Goal: Task Accomplishment & Management: Complete application form

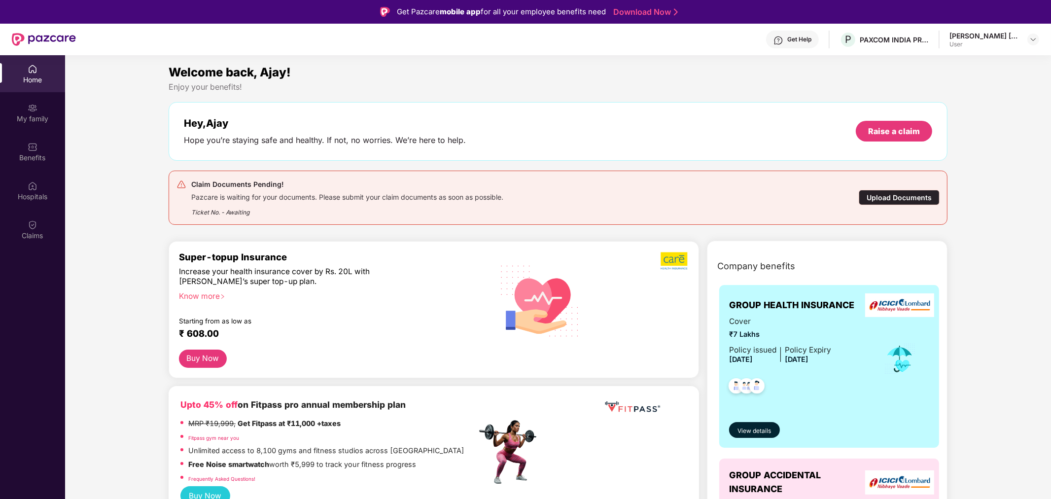
click at [864, 204] on div "Upload Documents" at bounding box center [898, 197] width 81 height 15
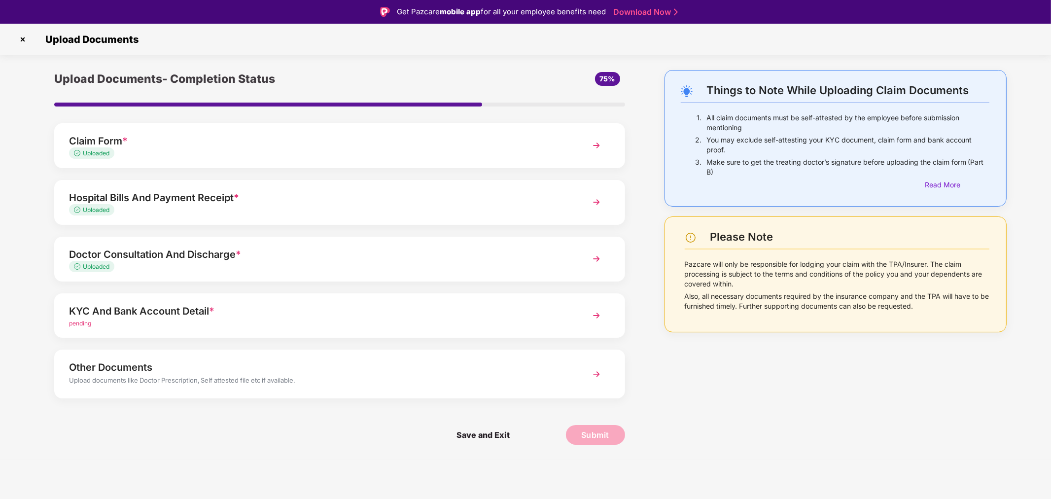
click at [600, 255] on img at bounding box center [596, 259] width 18 height 18
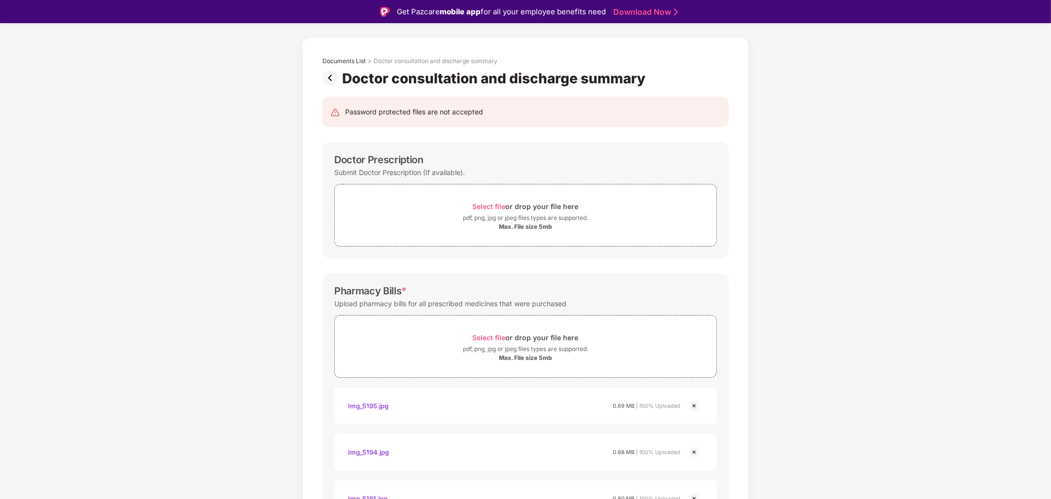
scroll to position [33, 0]
click at [326, 78] on img at bounding box center [332, 78] width 20 height 16
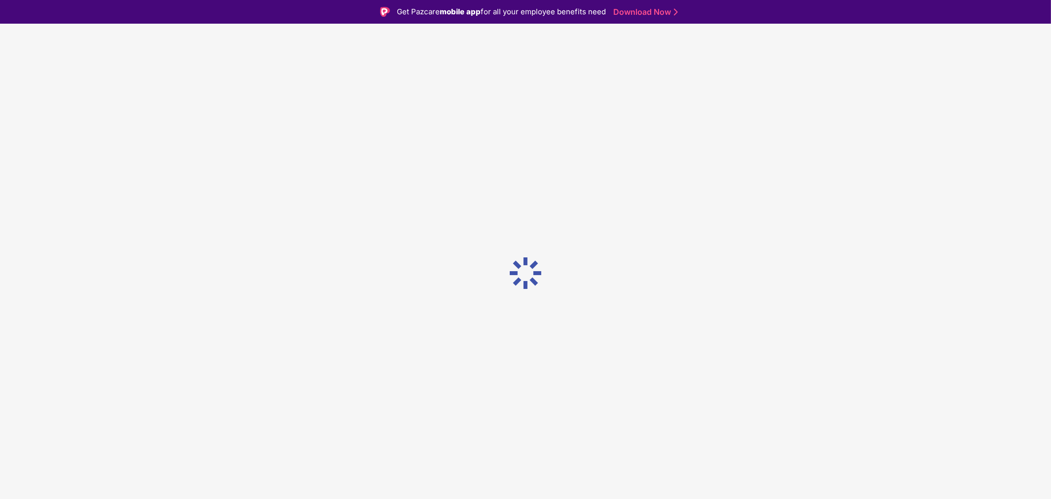
scroll to position [0, 0]
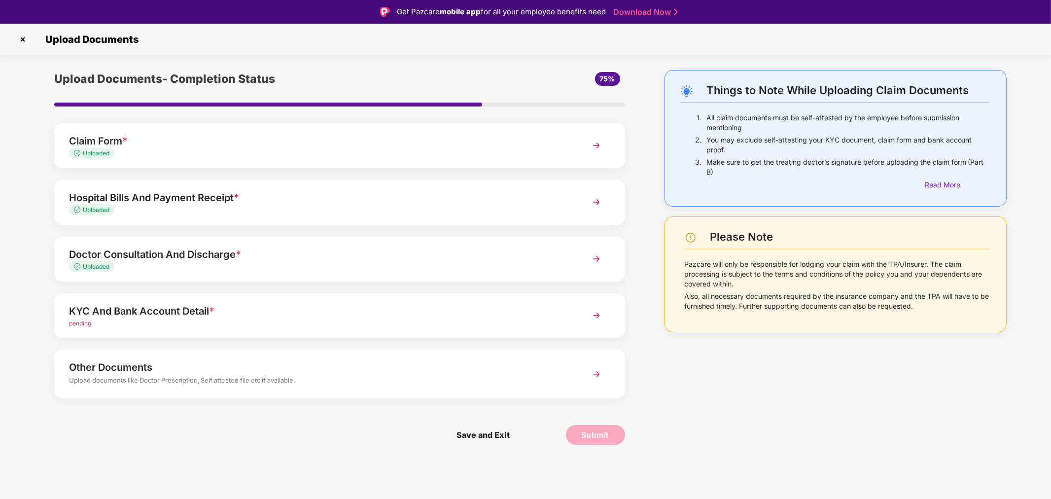
click at [22, 38] on img at bounding box center [23, 40] width 16 height 16
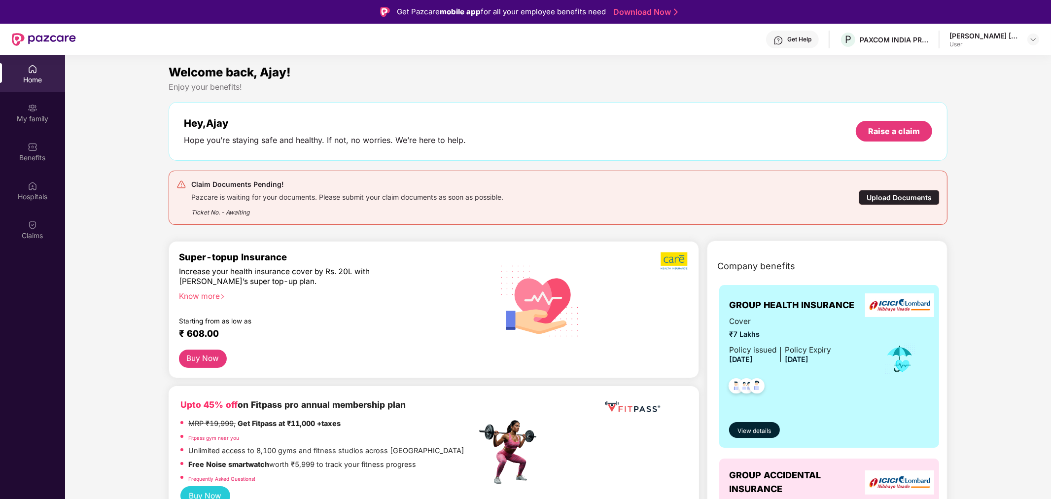
click at [798, 36] on div "Get Help" at bounding box center [799, 39] width 24 height 8
click at [626, 60] on section "Welcome back, Ajay! Enjoy your benefits! Hey, Ajay Hope you’re staying safe and…" at bounding box center [558, 304] width 986 height 499
click at [898, 199] on div "Upload Documents" at bounding box center [898, 197] width 81 height 15
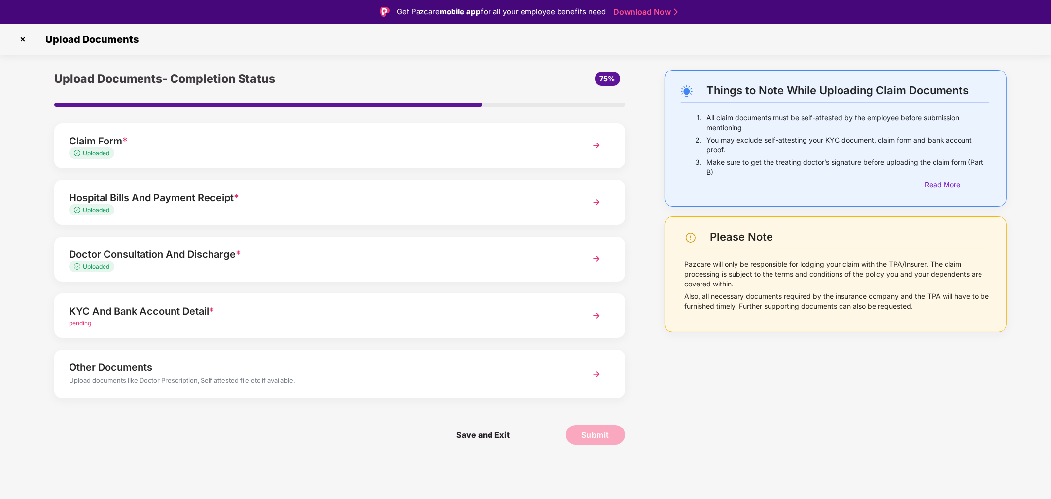
click at [213, 314] on span "*" at bounding box center [211, 311] width 5 height 12
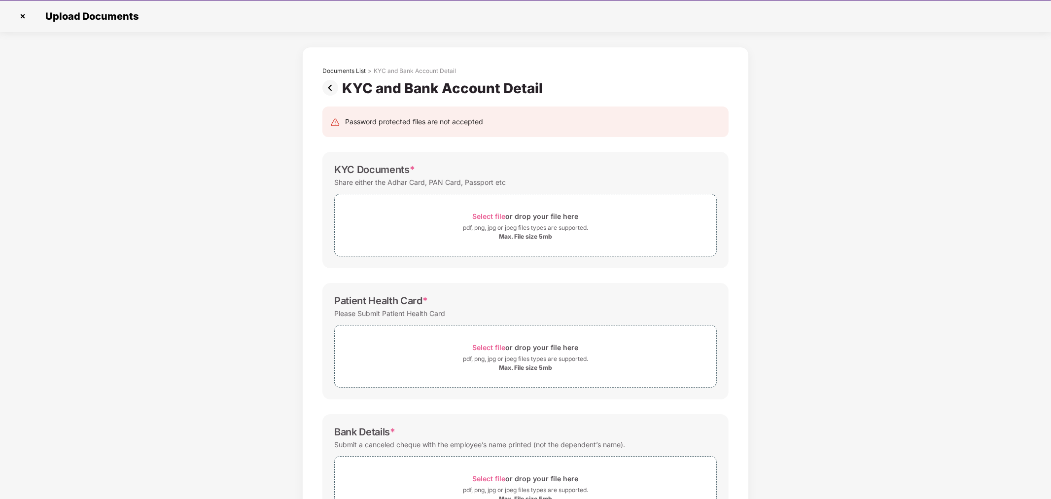
click at [329, 87] on img at bounding box center [332, 88] width 20 height 16
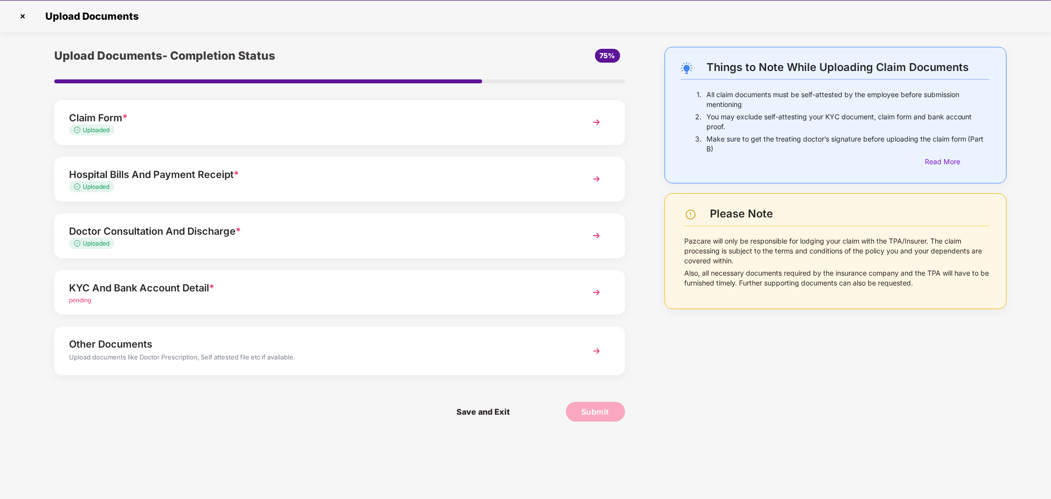
click at [600, 291] on img at bounding box center [596, 292] width 18 height 18
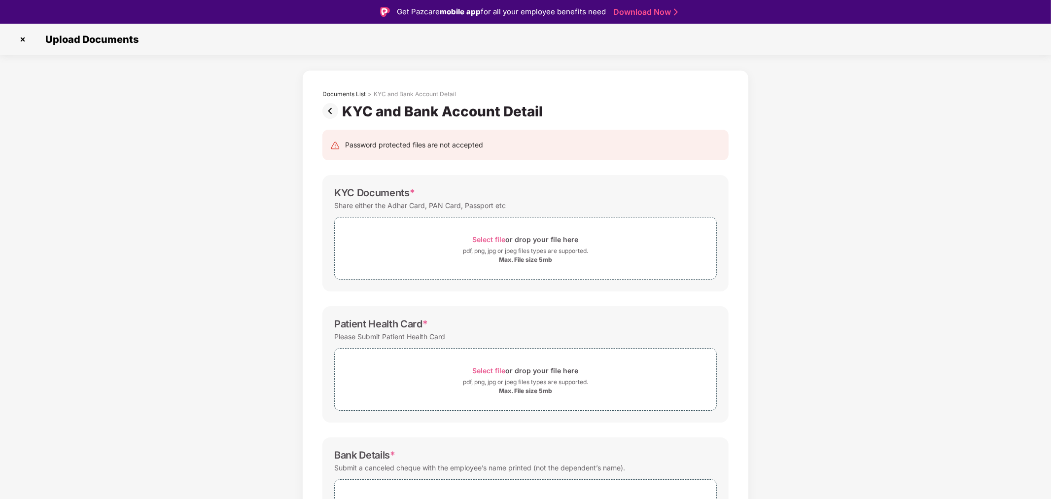
click at [331, 109] on img at bounding box center [332, 111] width 20 height 16
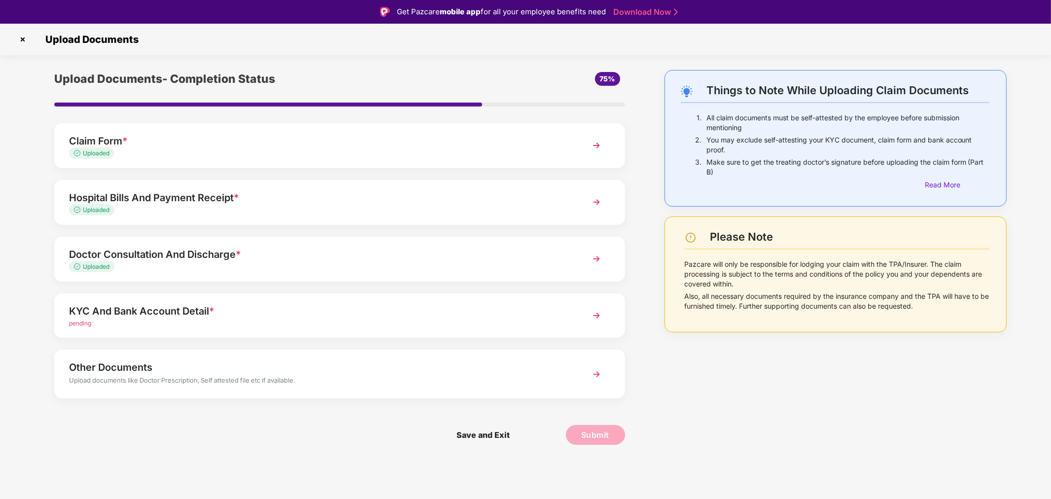
click at [21, 37] on img at bounding box center [23, 40] width 16 height 16
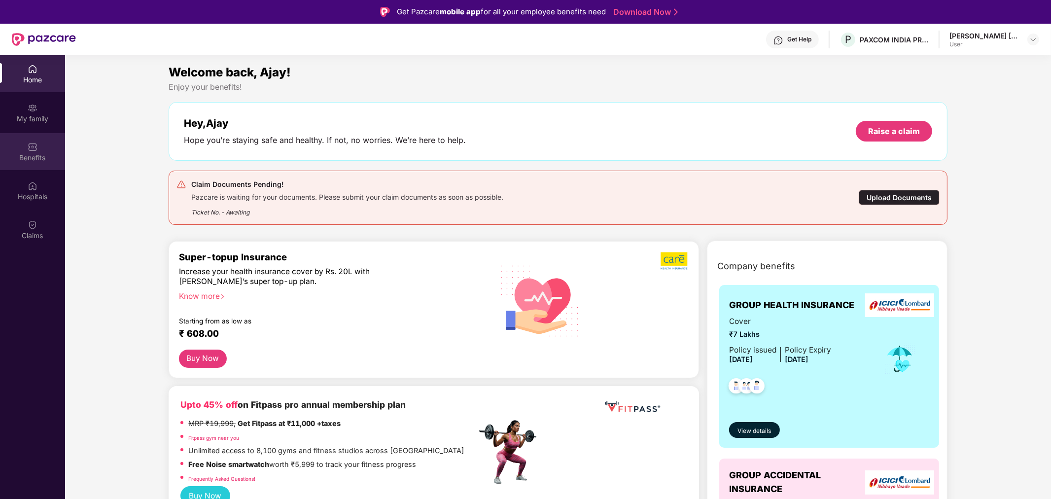
click at [33, 153] on div "Benefits" at bounding box center [32, 158] width 65 height 10
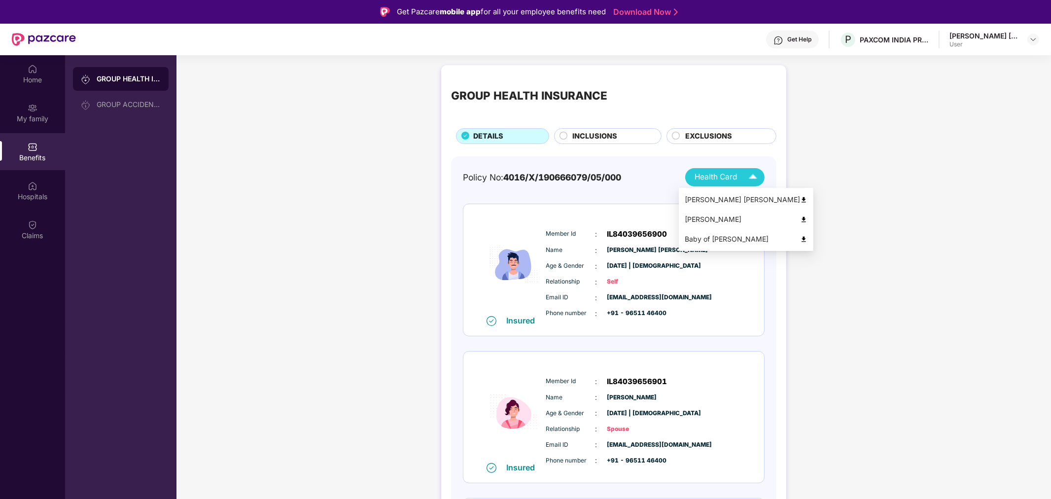
click at [753, 181] on img at bounding box center [752, 177] width 17 height 17
click at [741, 201] on div "[PERSON_NAME] [PERSON_NAME]" at bounding box center [745, 199] width 123 height 11
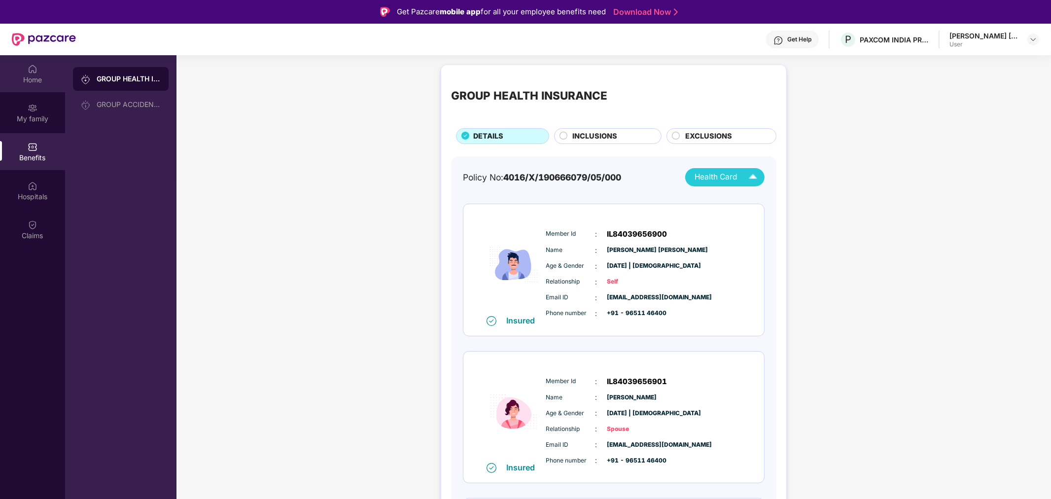
click at [45, 68] on div "Home" at bounding box center [32, 73] width 65 height 37
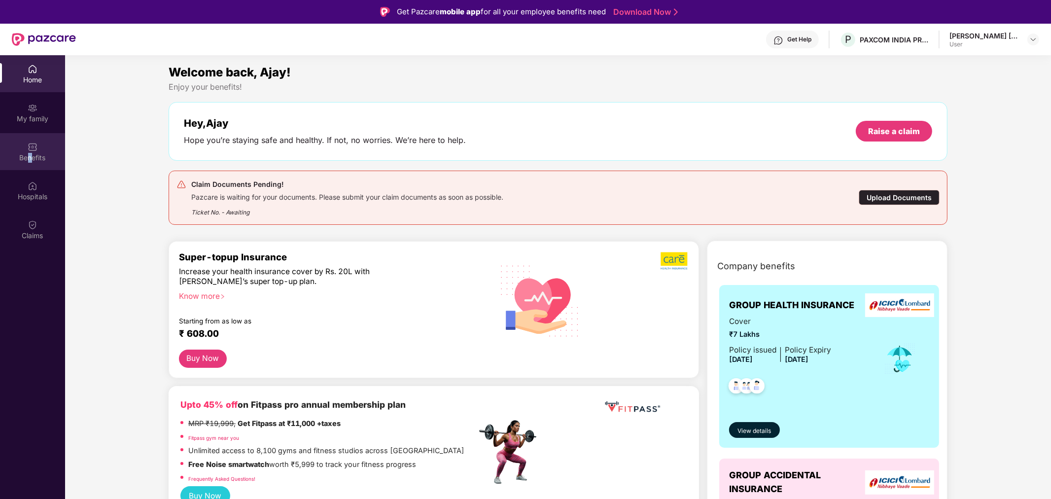
click at [30, 165] on div "Benefits" at bounding box center [32, 151] width 65 height 37
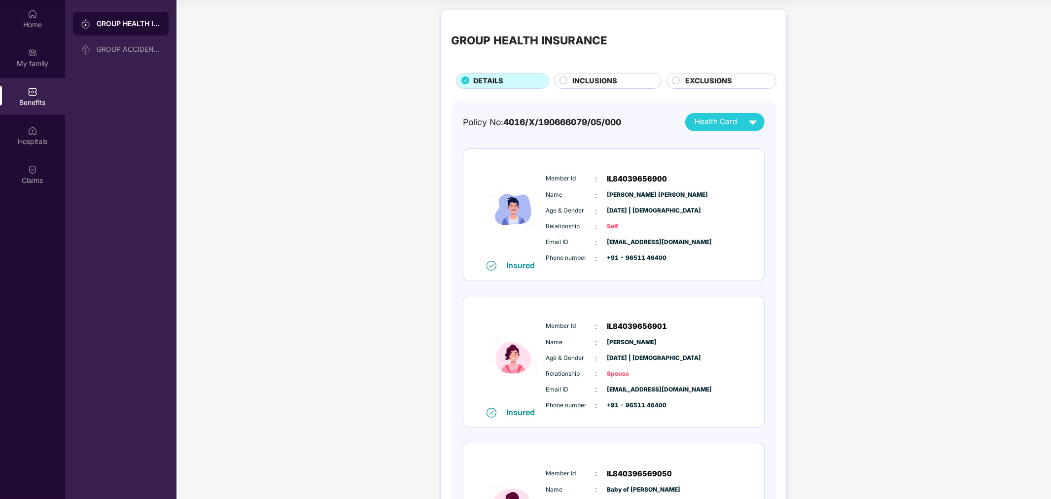
click at [580, 80] on span "INCLUSIONS" at bounding box center [594, 80] width 45 height 11
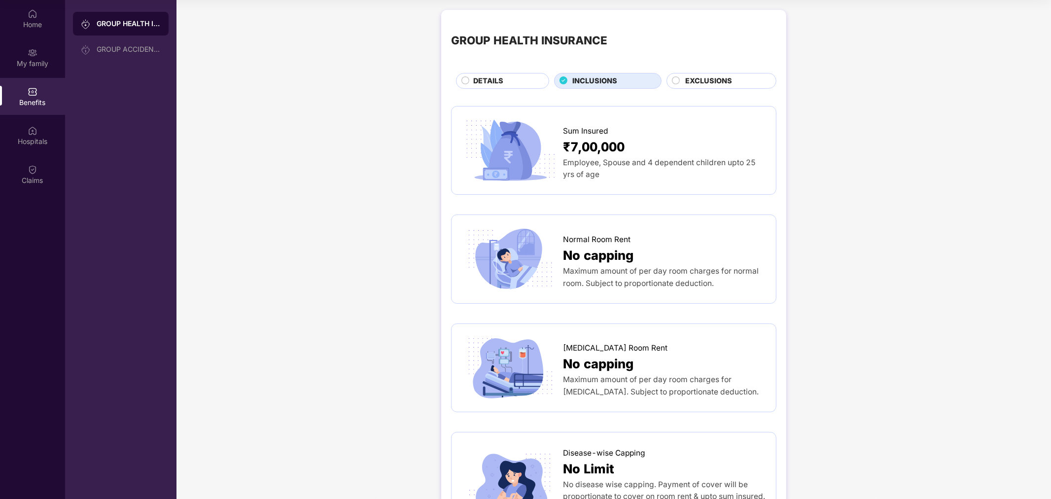
click at [676, 80] on circle at bounding box center [675, 79] width 7 height 7
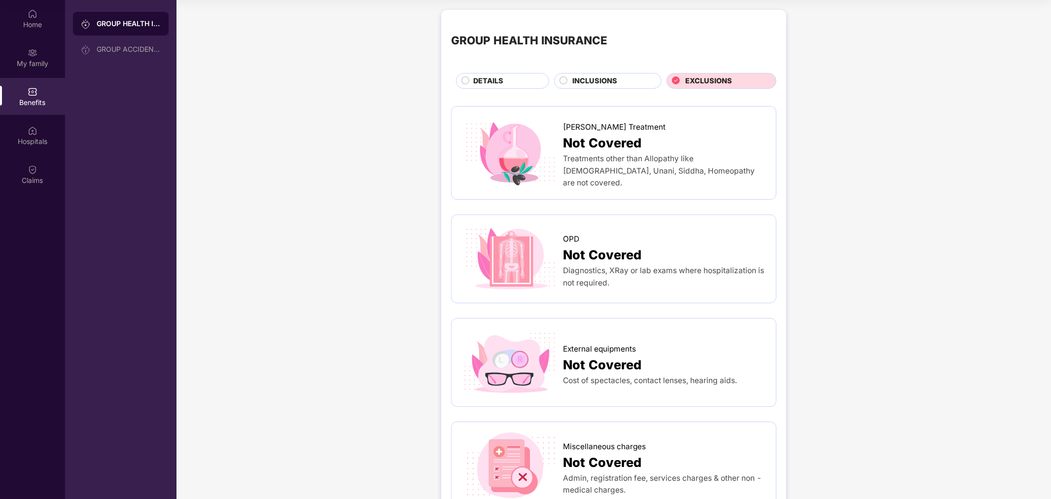
click at [465, 80] on circle at bounding box center [465, 79] width 7 height 7
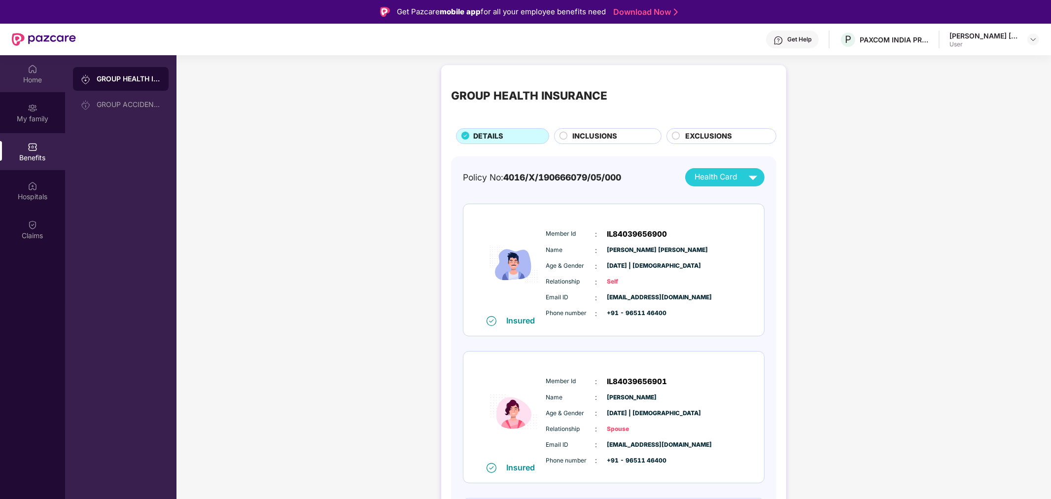
click at [28, 73] on img at bounding box center [33, 69] width 10 height 10
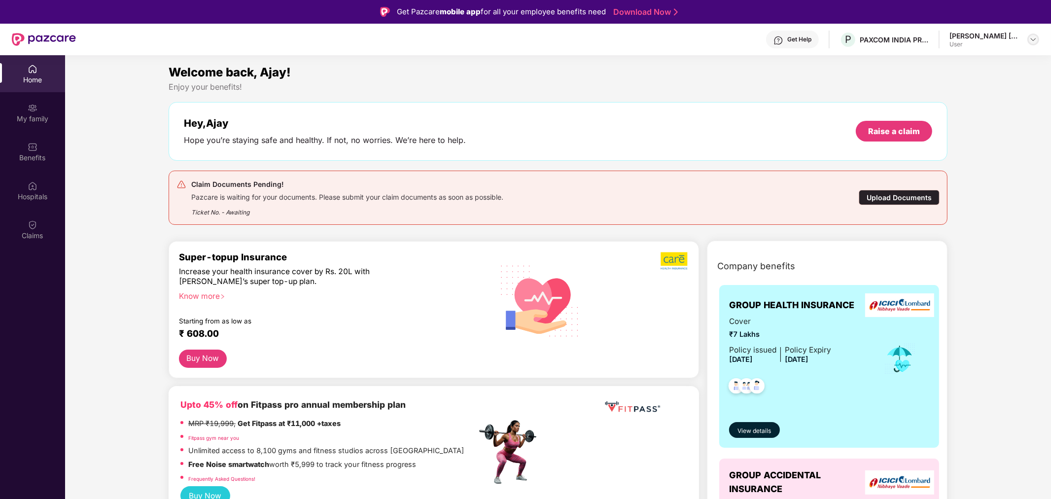
click at [1030, 39] on img at bounding box center [1033, 39] width 8 height 8
click at [753, 77] on div "Welcome back, Ajay!" at bounding box center [558, 72] width 779 height 19
click at [53, 104] on div "My family" at bounding box center [32, 112] width 65 height 37
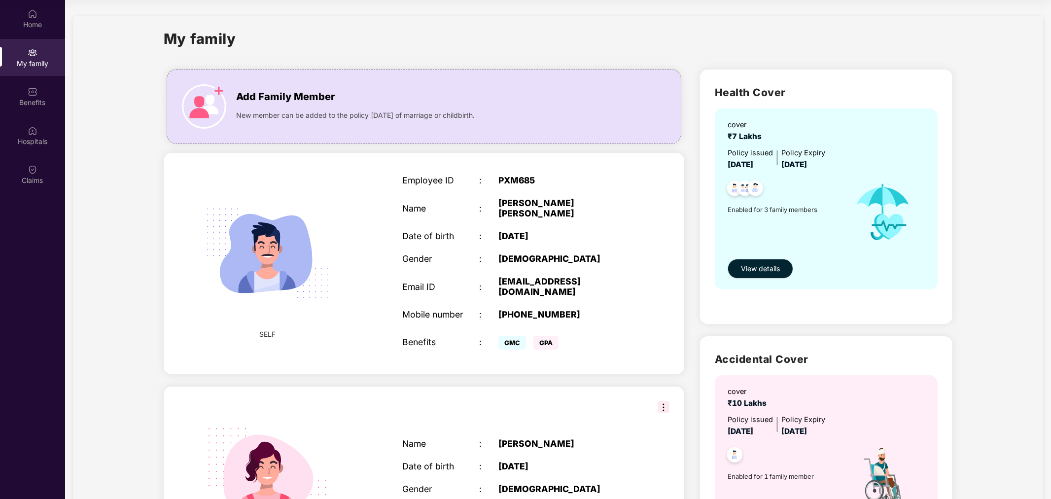
click at [125, 117] on div "My family Add Family Member New member can be added to the policy within 30 day…" at bounding box center [558, 411] width 970 height 791
click at [37, 3] on div "Home" at bounding box center [32, 18] width 65 height 37
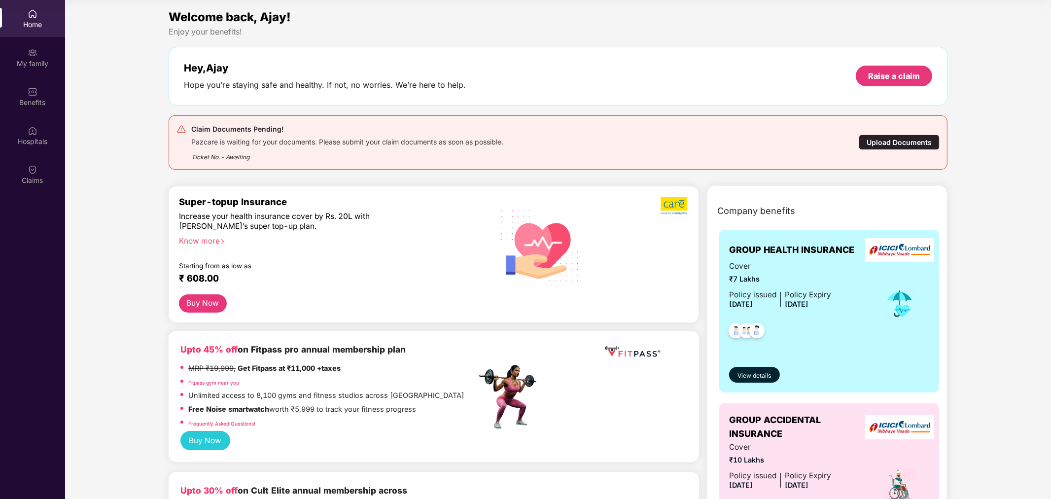
click at [874, 148] on div "Upload Documents" at bounding box center [898, 142] width 81 height 15
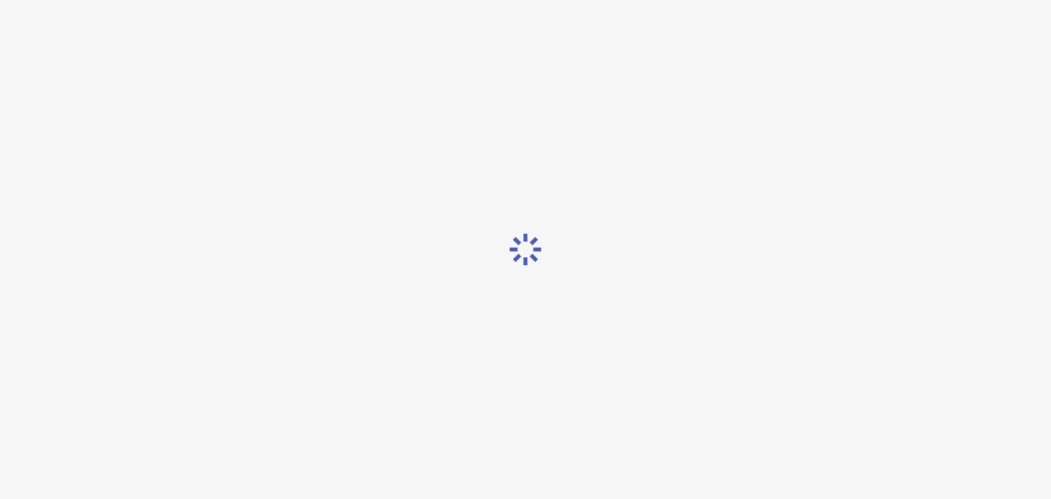
scroll to position [23, 0]
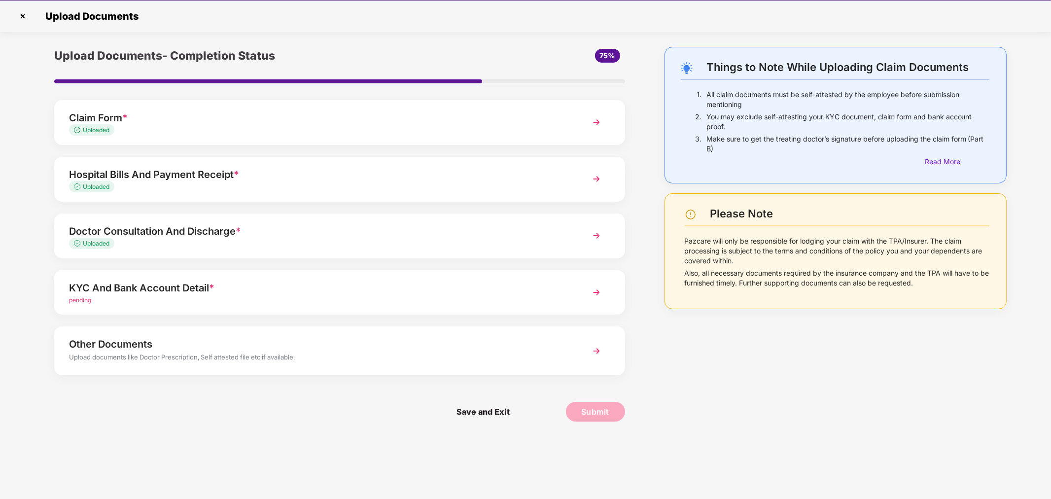
click at [164, 120] on div "Claim Form *" at bounding box center [317, 118] width 496 height 16
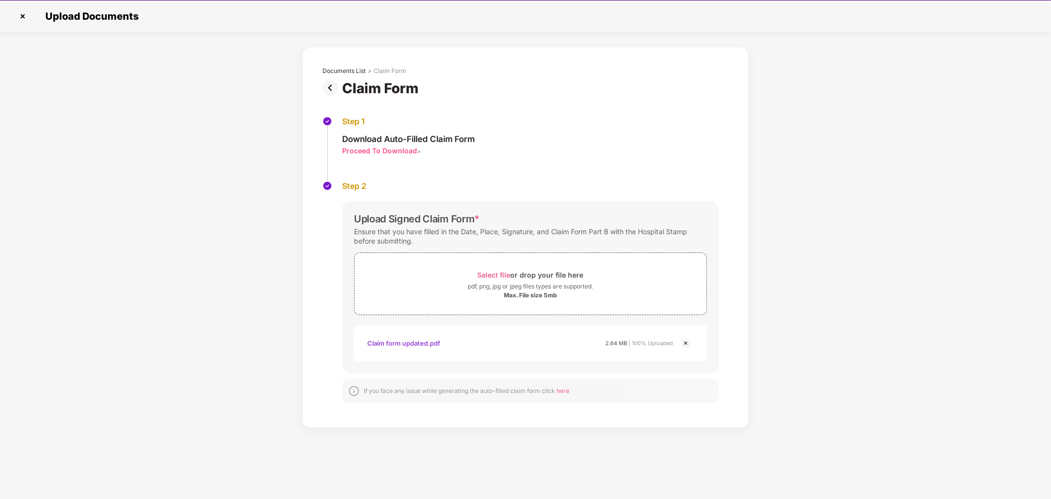
scroll to position [0, 0]
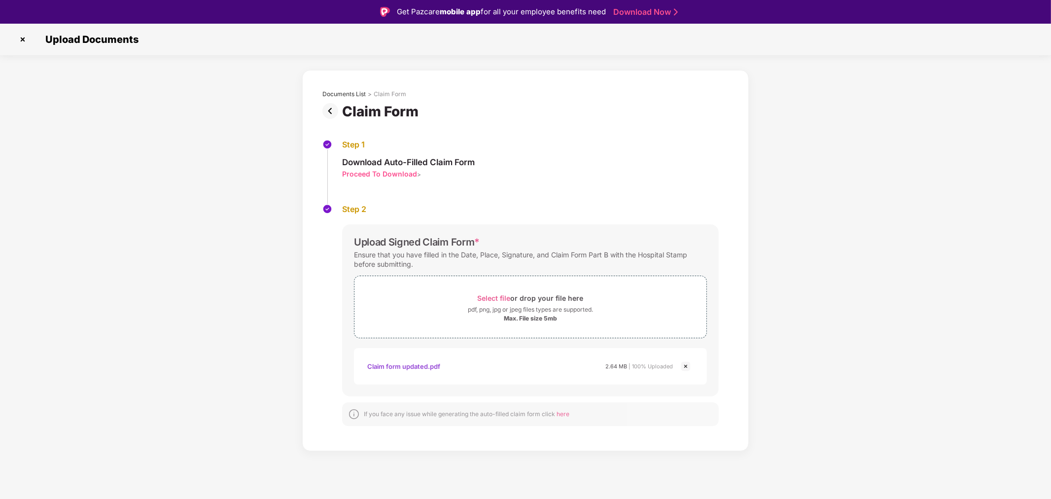
click at [20, 38] on img at bounding box center [23, 40] width 16 height 16
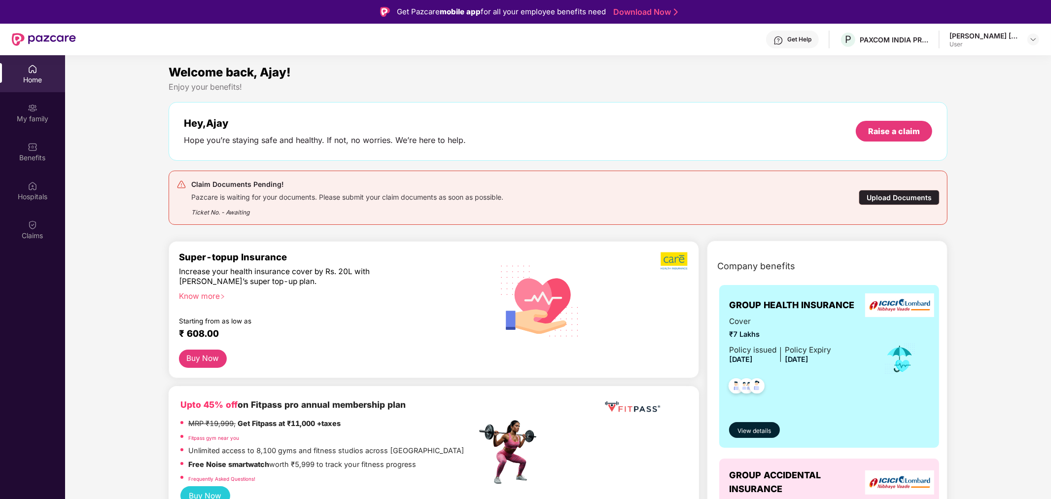
click at [900, 194] on div "Upload Documents" at bounding box center [898, 197] width 81 height 15
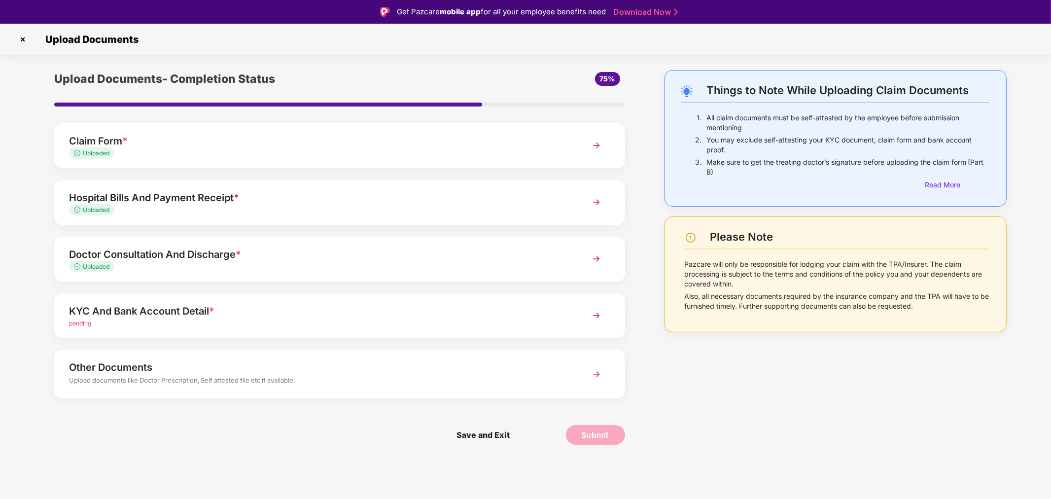
click at [185, 204] on div "Hospital Bills And Payment Receipt *" at bounding box center [317, 198] width 496 height 16
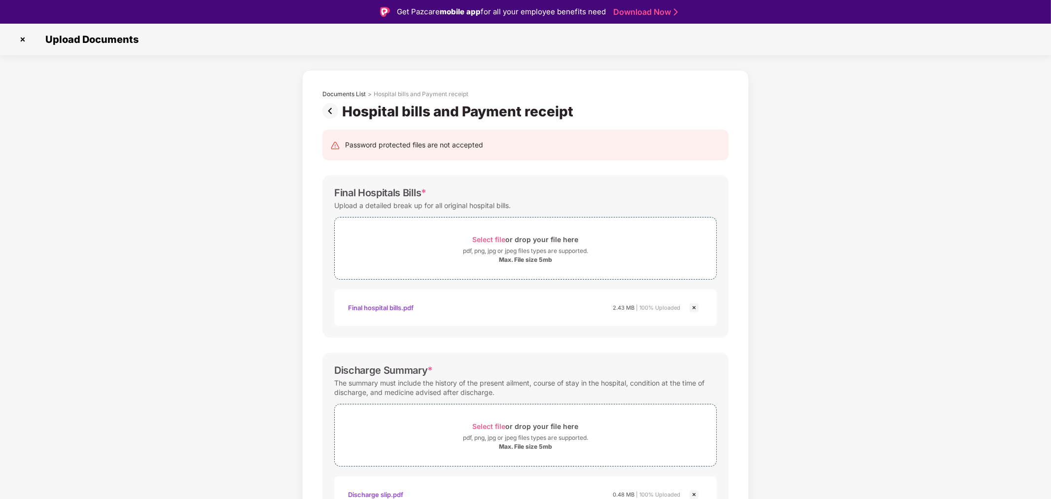
click at [328, 114] on img at bounding box center [332, 111] width 20 height 16
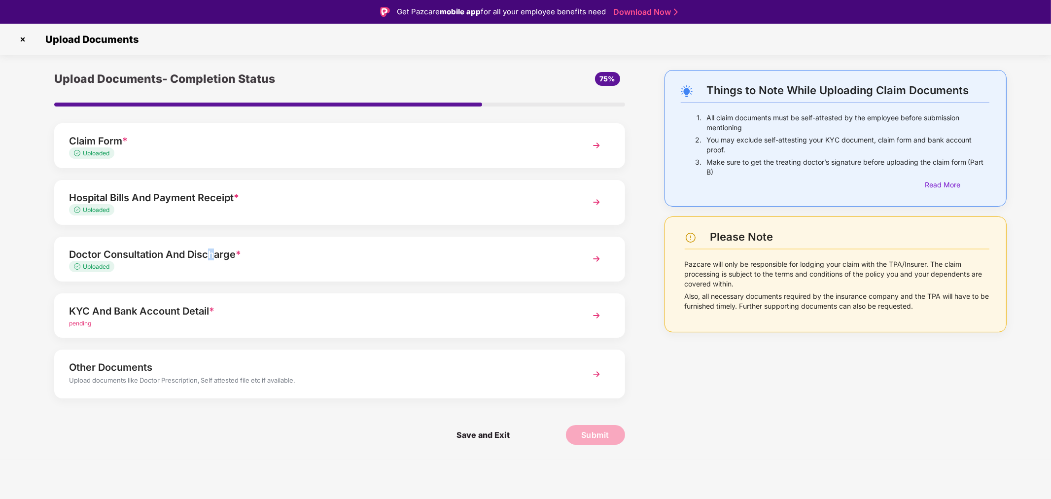
click at [214, 257] on div "Doctor Consultation And Discharge *" at bounding box center [317, 254] width 496 height 16
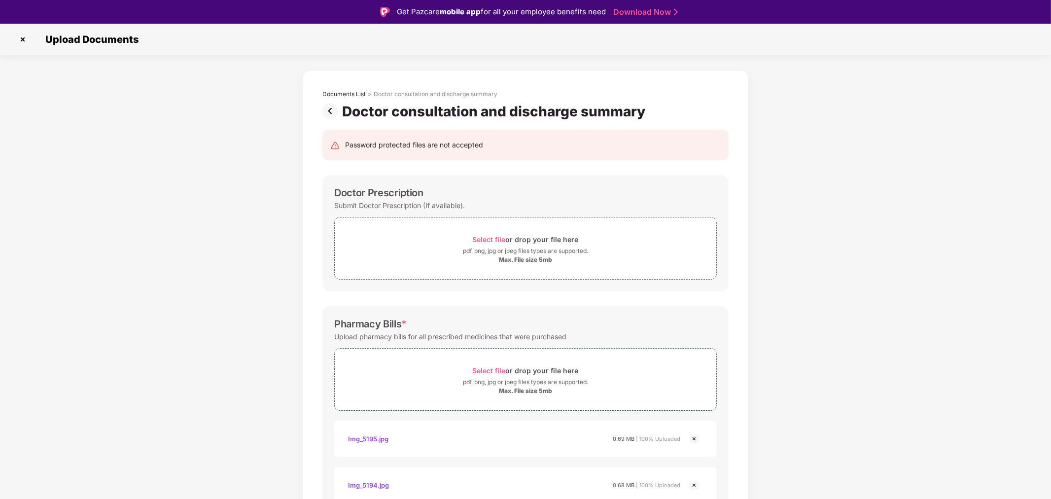
click at [22, 40] on img at bounding box center [23, 40] width 16 height 16
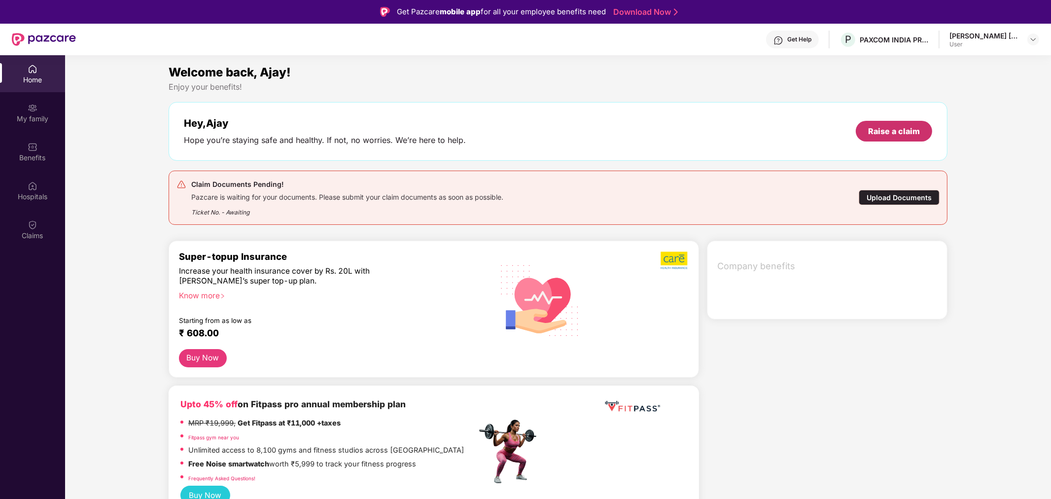
click at [919, 132] on div "Raise a claim" at bounding box center [893, 131] width 76 height 21
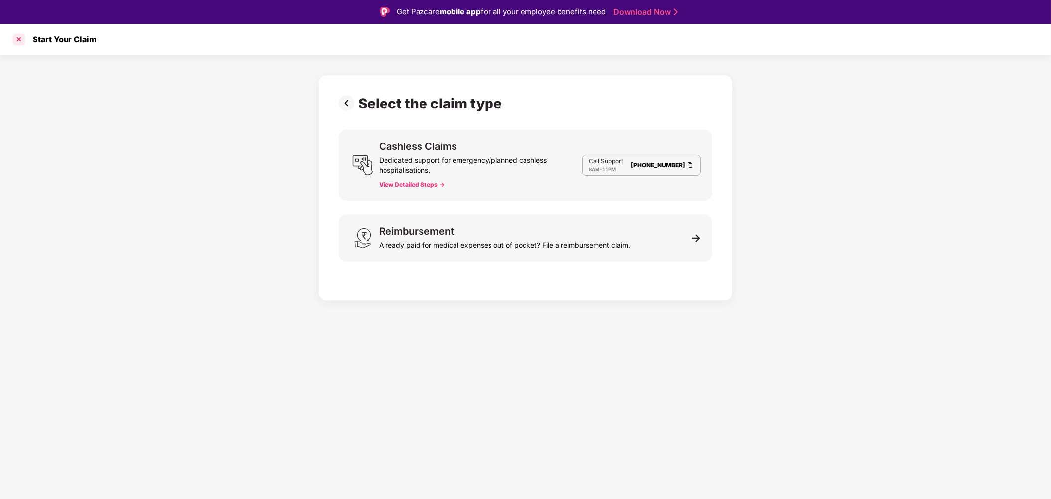
click at [22, 36] on div at bounding box center [19, 40] width 16 height 16
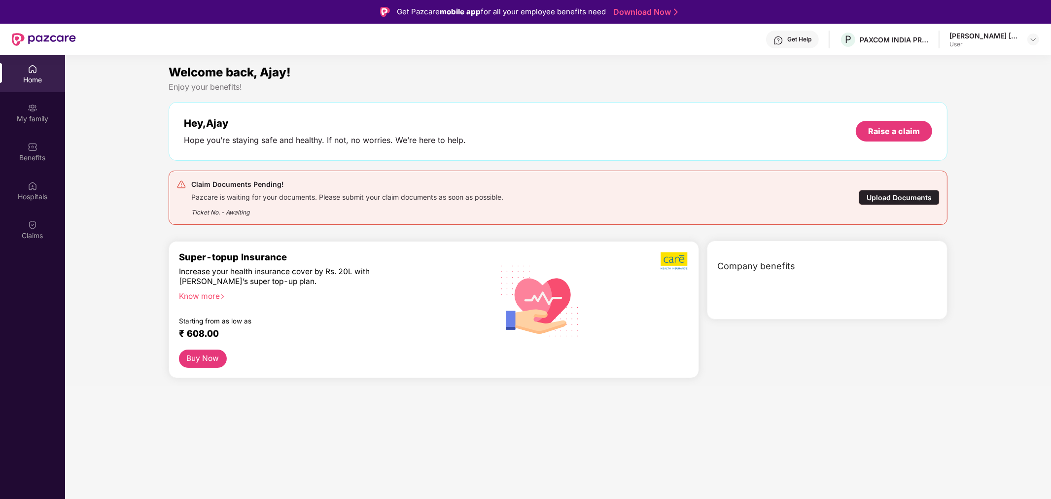
click at [876, 194] on div "Upload Documents" at bounding box center [898, 197] width 81 height 15
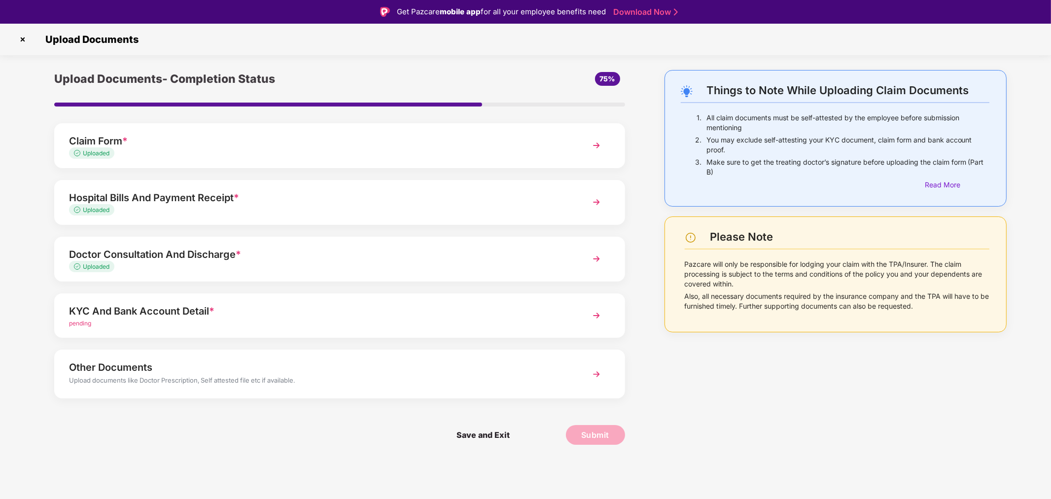
click at [183, 308] on div "KYC And Bank Account Detail *" at bounding box center [317, 311] width 496 height 16
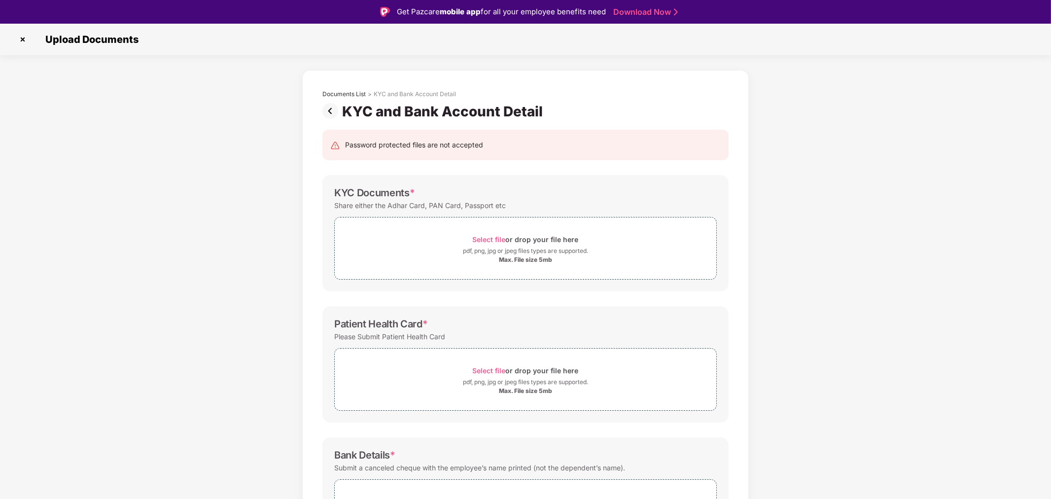
click at [326, 109] on img at bounding box center [332, 111] width 20 height 16
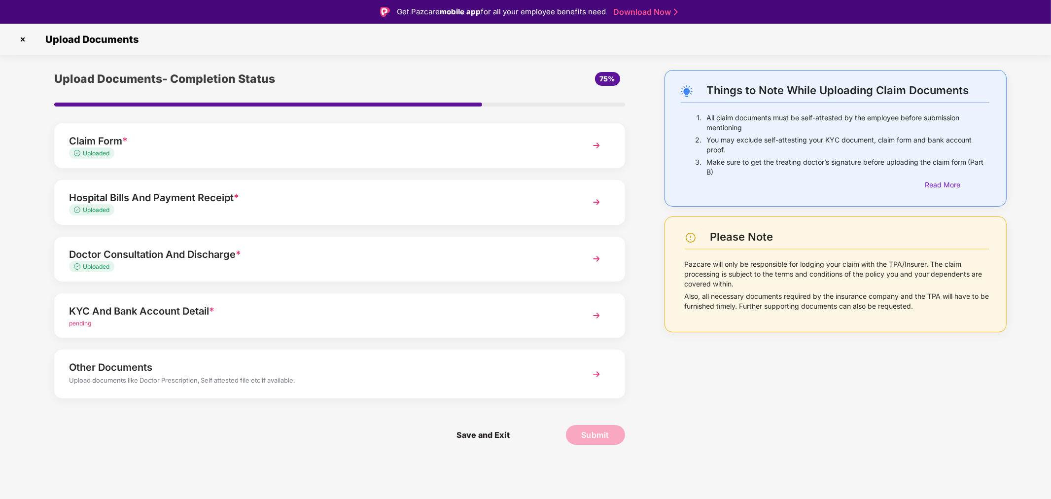
click at [28, 36] on img at bounding box center [23, 40] width 16 height 16
click at [23, 37] on img at bounding box center [23, 40] width 16 height 16
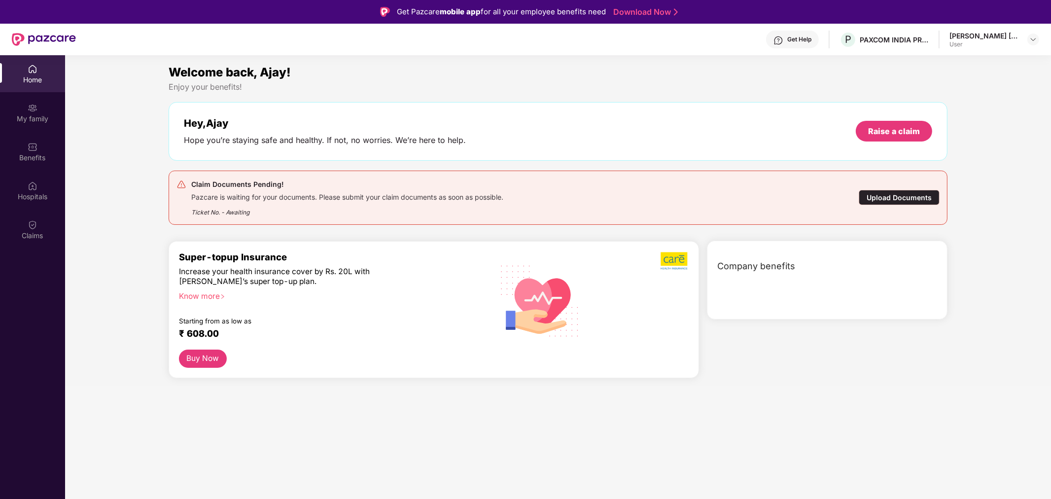
click at [805, 42] on div "Get Help" at bounding box center [799, 39] width 24 height 8
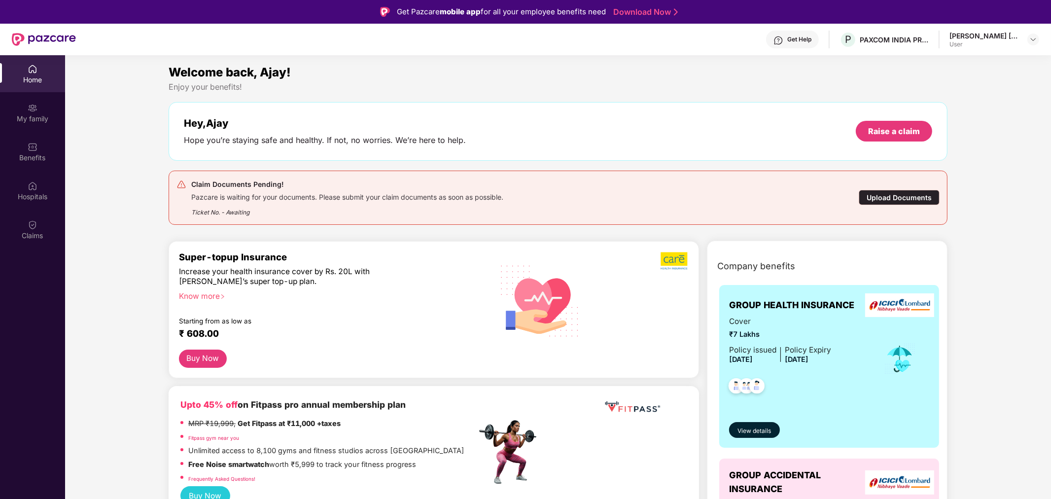
click at [639, 74] on div "Welcome back, Ajay!" at bounding box center [558, 72] width 779 height 19
click at [802, 33] on div "Get Help" at bounding box center [792, 40] width 53 height 18
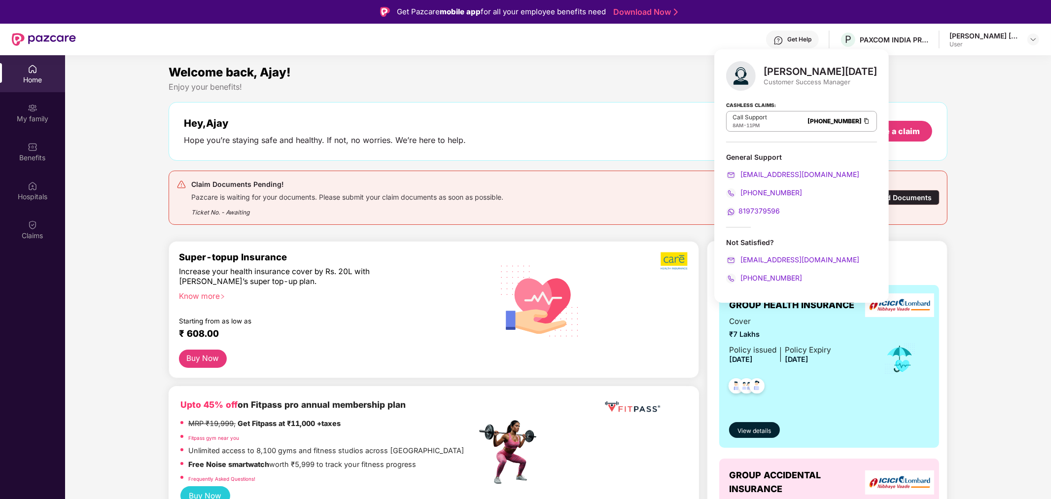
click at [883, 72] on div "Welcome back, Ajay!" at bounding box center [558, 72] width 779 height 19
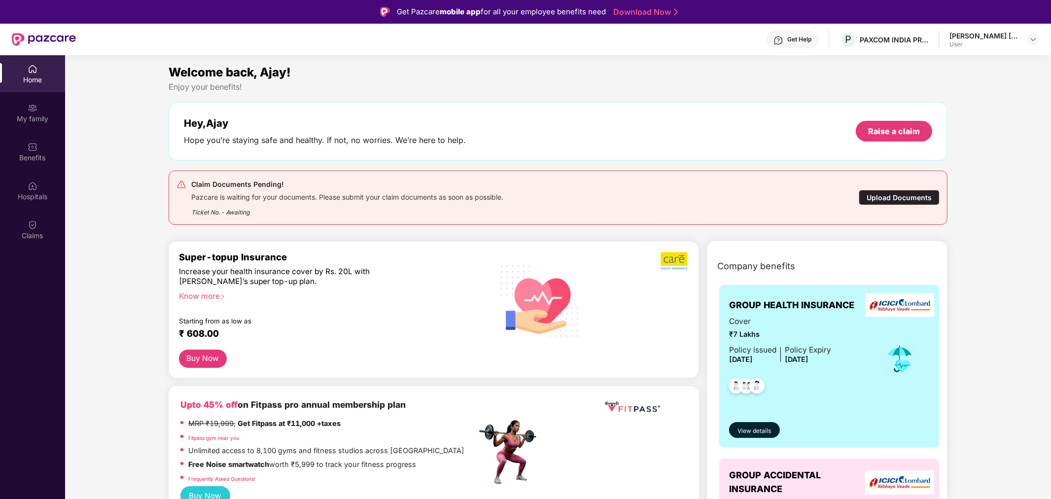
click at [703, 79] on div "Welcome back, Ajay!" at bounding box center [558, 72] width 779 height 19
click at [806, 36] on div "Get Help" at bounding box center [799, 39] width 24 height 8
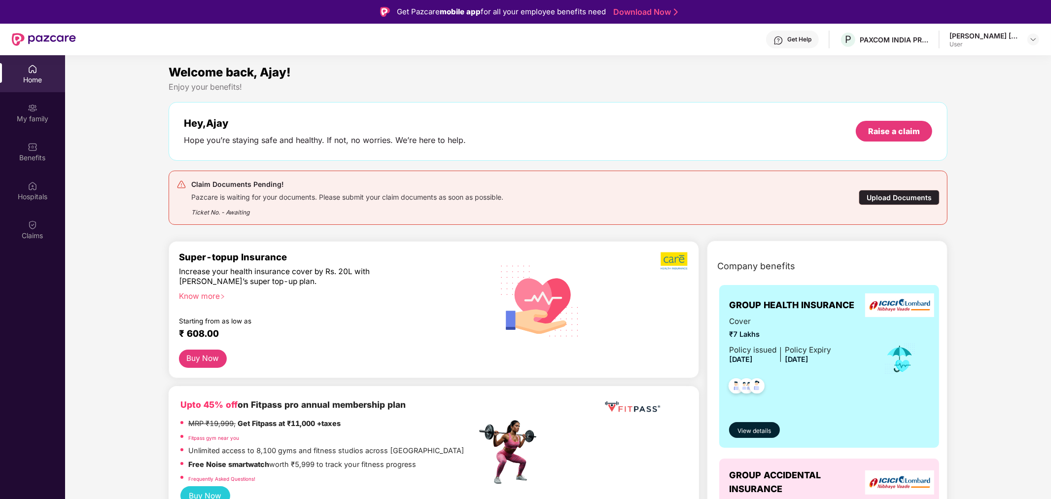
click at [925, 196] on div "Upload Documents" at bounding box center [898, 197] width 81 height 15
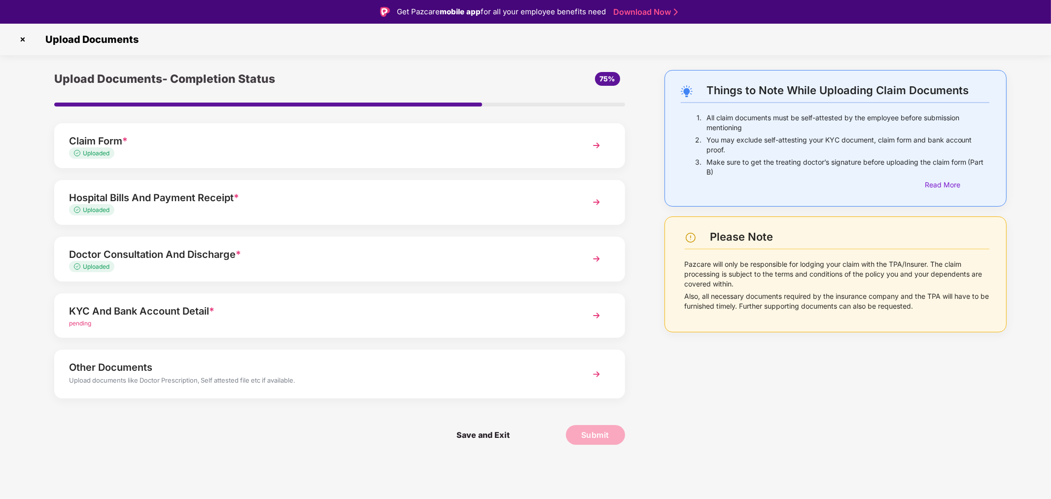
click at [238, 125] on div "Claim Form * Uploaded" at bounding box center [339, 145] width 571 height 45
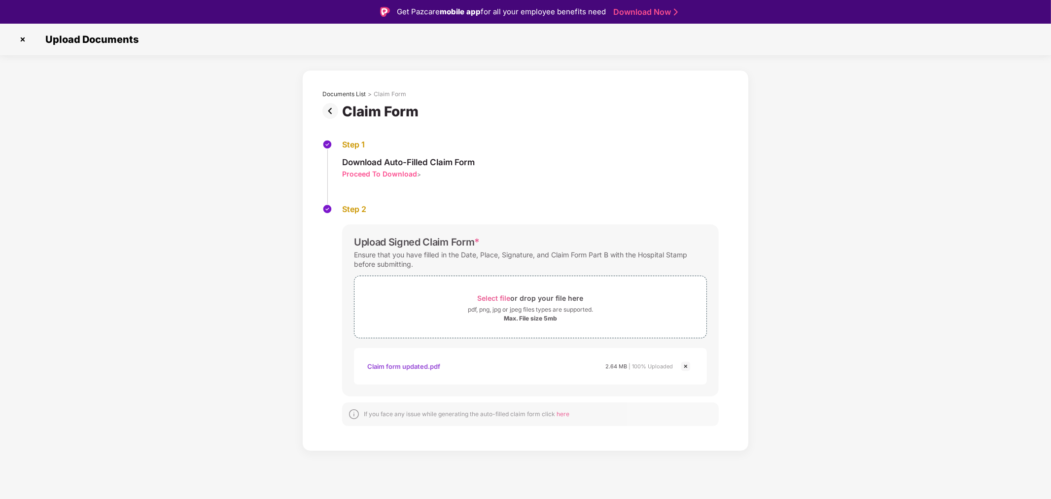
click at [330, 109] on img at bounding box center [332, 111] width 20 height 16
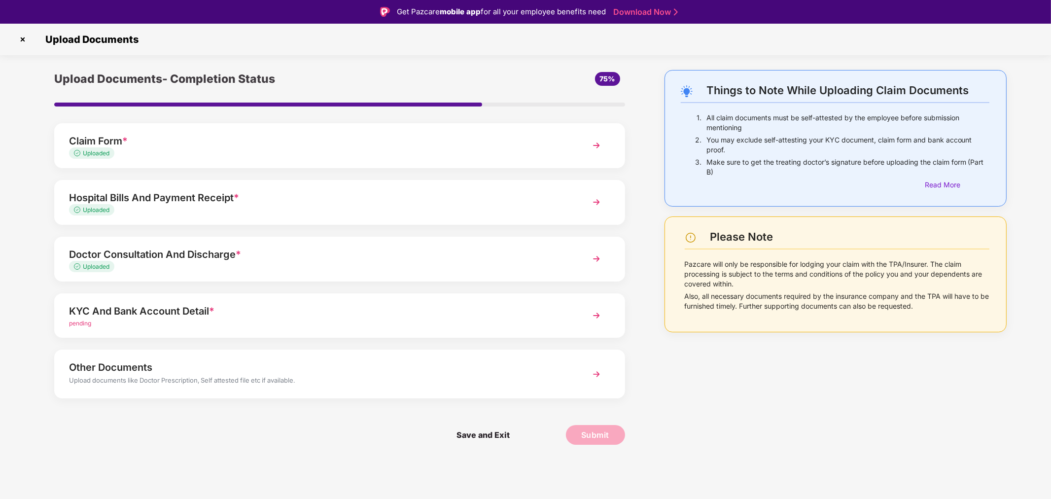
click at [279, 313] on div "KYC And Bank Account Detail *" at bounding box center [317, 311] width 496 height 16
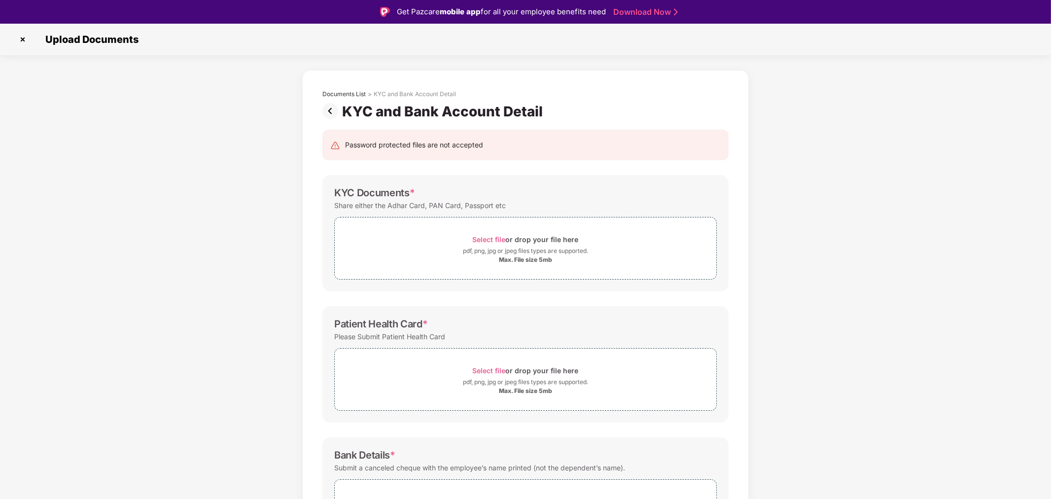
click at [20, 35] on img at bounding box center [23, 40] width 16 height 16
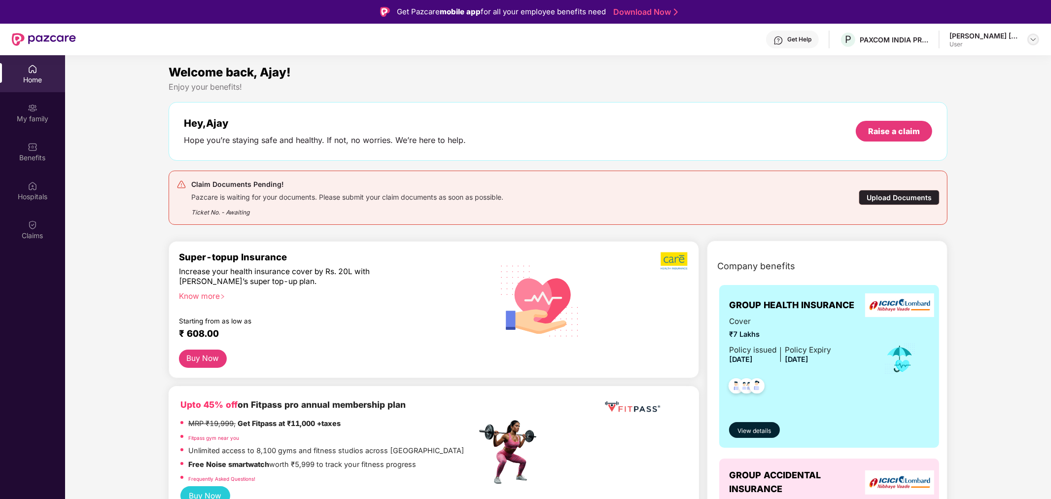
click at [1032, 37] on img at bounding box center [1033, 39] width 8 height 8
click at [45, 143] on div "Benefits" at bounding box center [32, 151] width 65 height 37
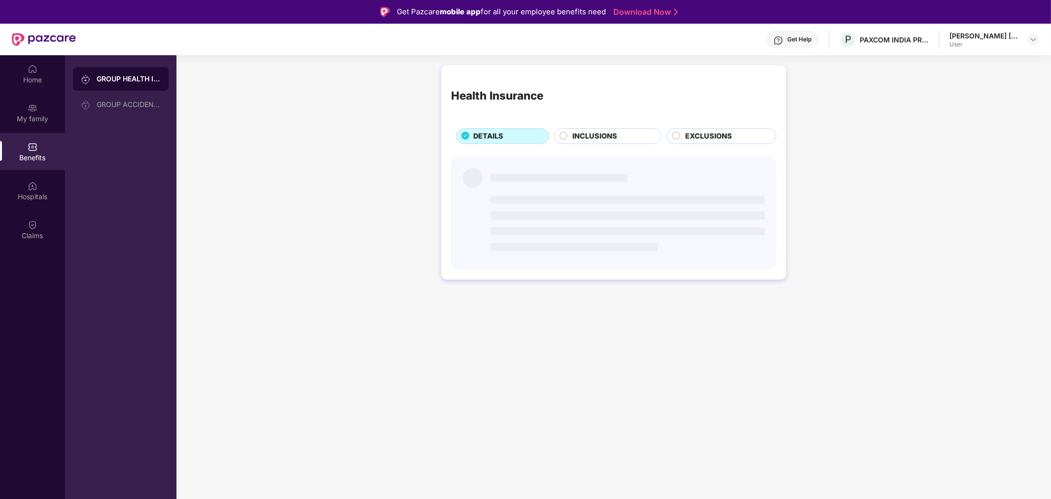
click at [590, 137] on span "INCLUSIONS" at bounding box center [594, 136] width 45 height 11
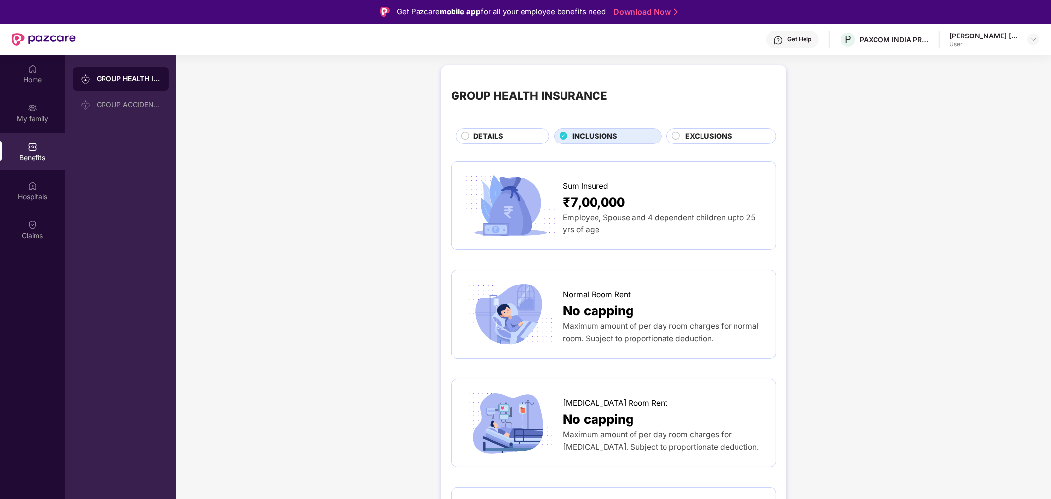
click at [702, 131] on span "EXCLUSIONS" at bounding box center [708, 136] width 47 height 11
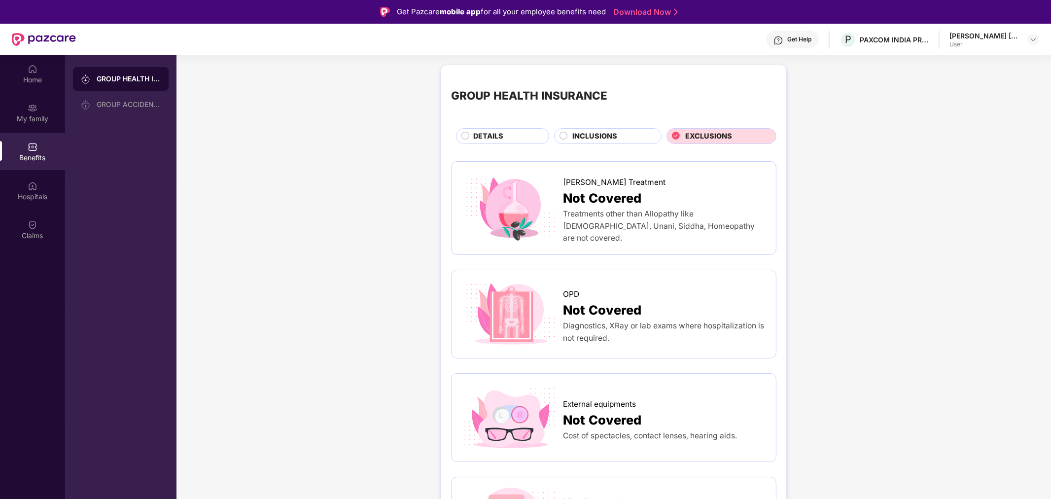
click at [494, 137] on span "DETAILS" at bounding box center [488, 136] width 30 height 11
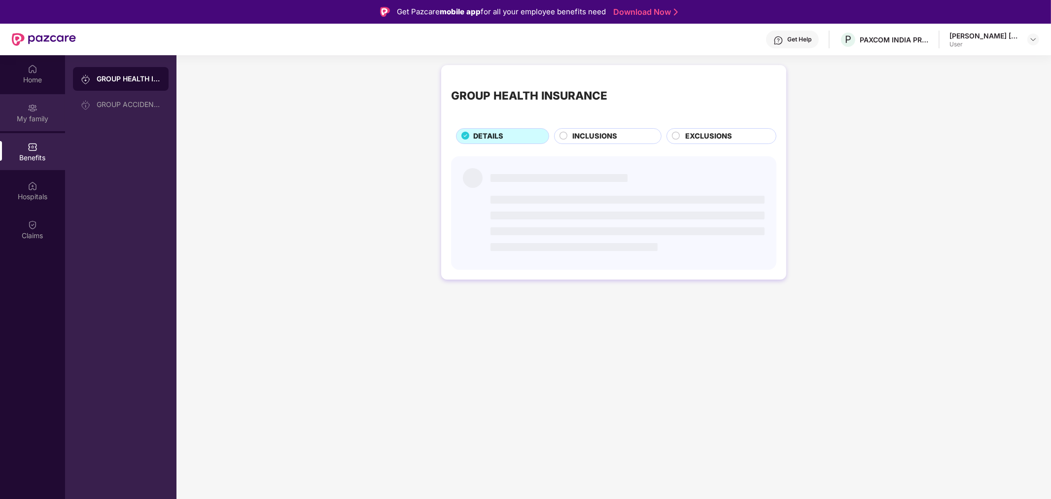
click at [0, 120] on div "My family" at bounding box center [32, 119] width 65 height 10
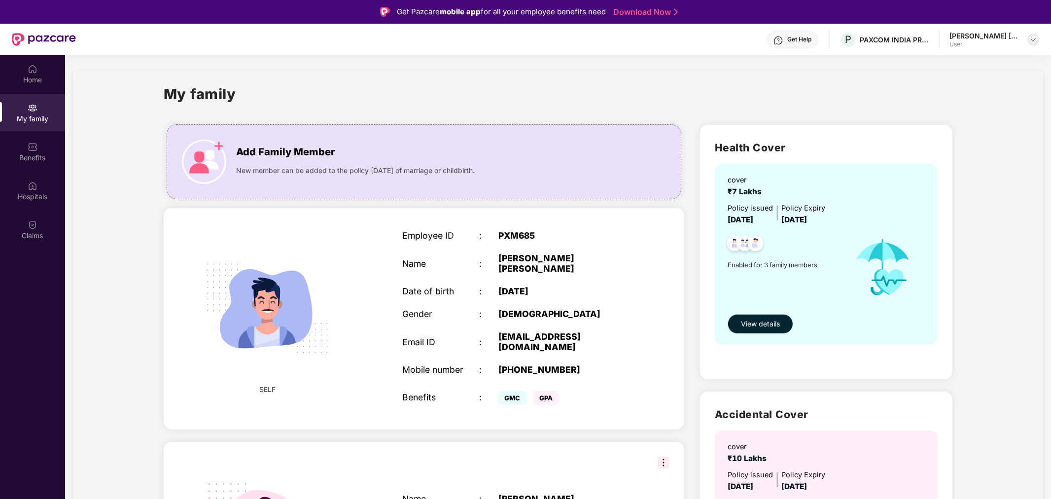
click at [1033, 33] on div "[PERSON_NAME] [PERSON_NAME] User" at bounding box center [994, 39] width 90 height 17
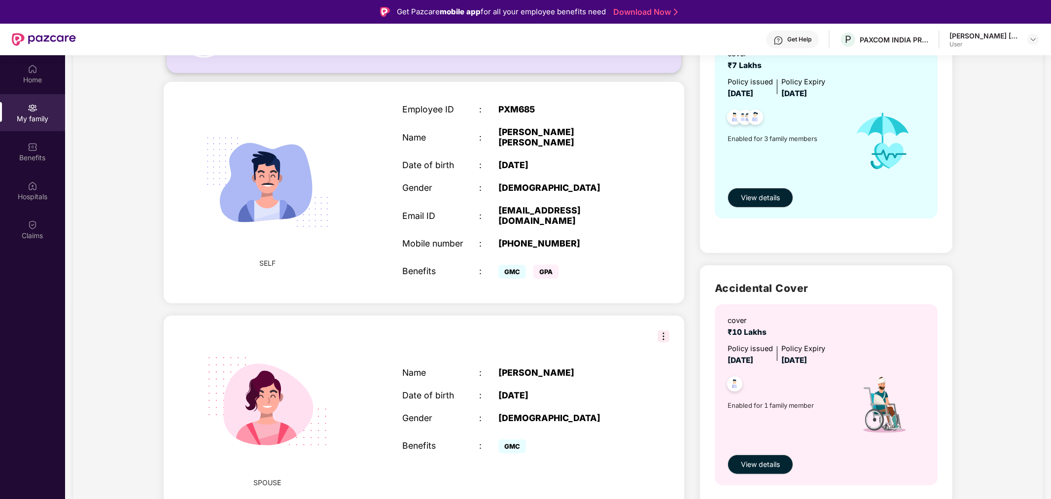
scroll to position [273, 0]
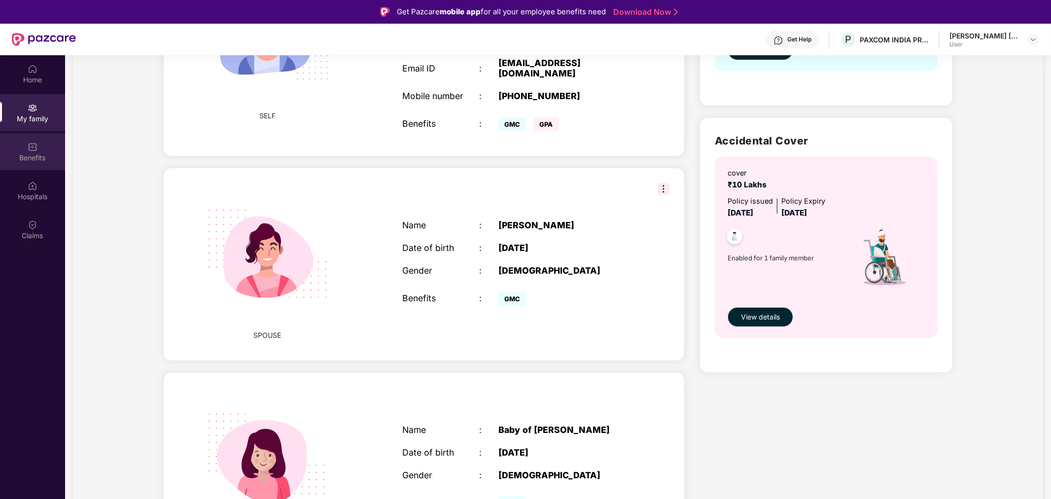
click at [17, 149] on div "Benefits" at bounding box center [32, 151] width 65 height 37
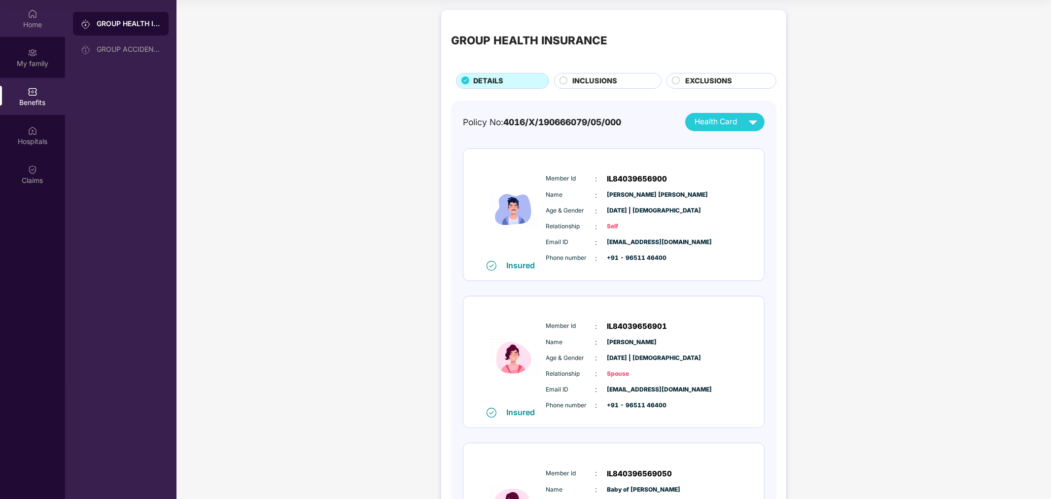
click at [21, 13] on div "Home" at bounding box center [32, 18] width 65 height 37
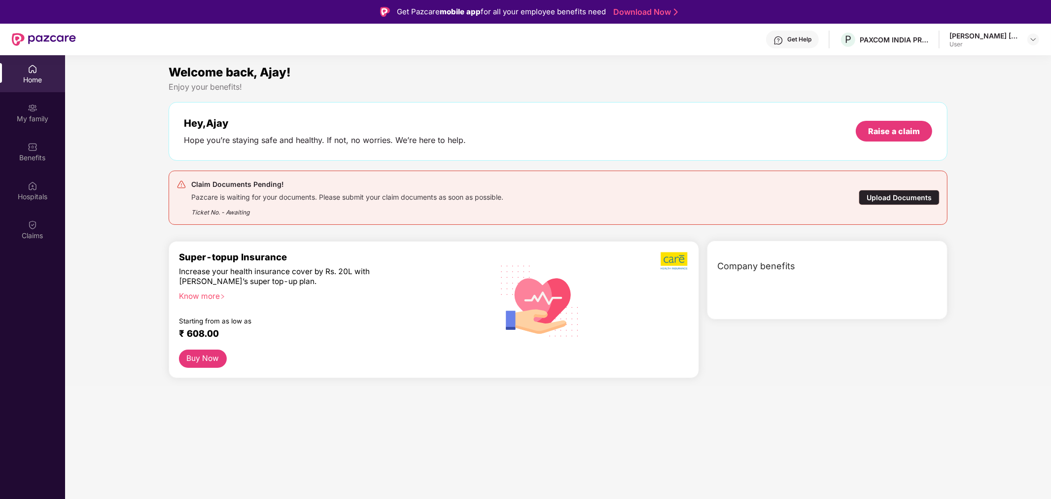
click at [998, 38] on div "[PERSON_NAME] [PERSON_NAME]" at bounding box center [983, 35] width 69 height 9
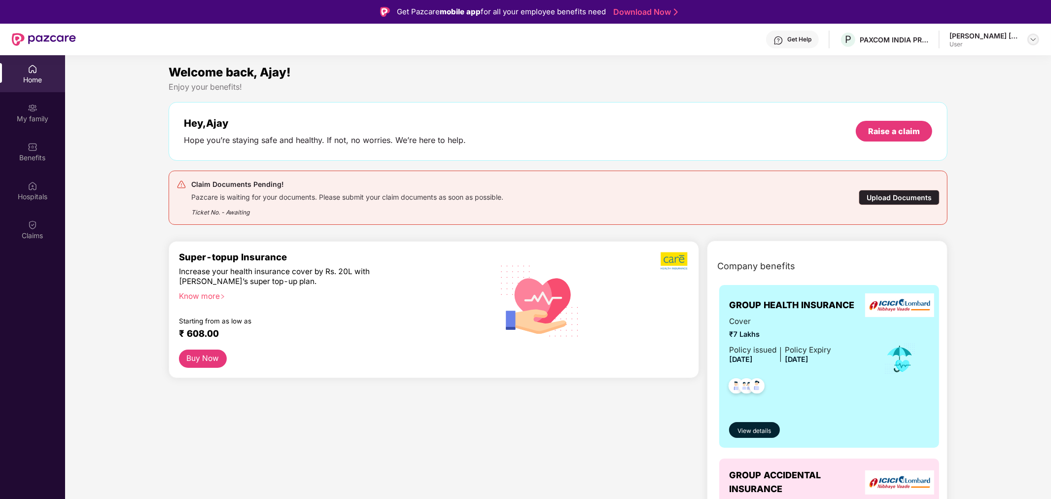
click at [1032, 41] on img at bounding box center [1033, 39] width 8 height 8
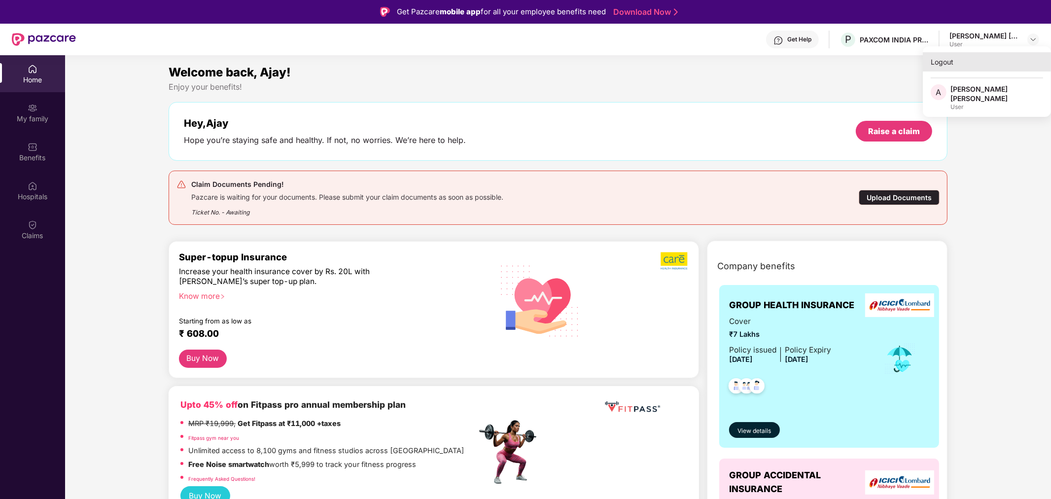
click at [949, 70] on div "Logout" at bounding box center [986, 61] width 128 height 19
